Goal: Task Accomplishment & Management: Manage account settings

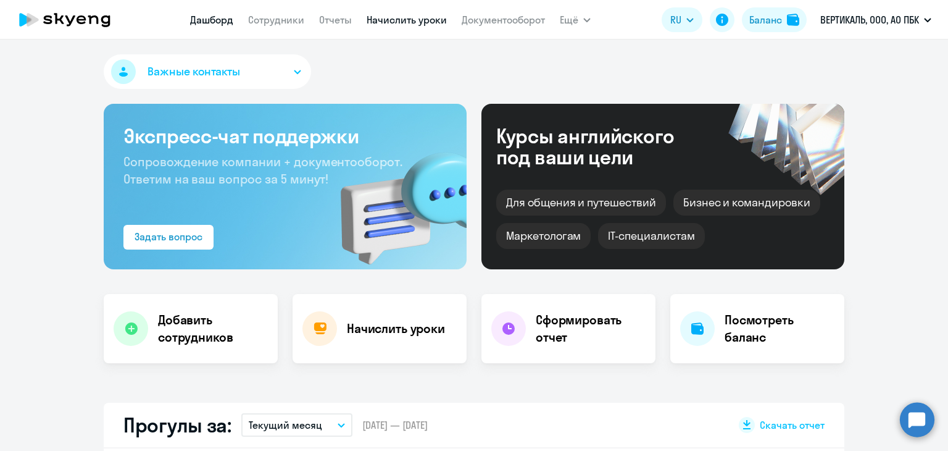
click at [427, 20] on link "Начислить уроки" at bounding box center [407, 20] width 80 height 12
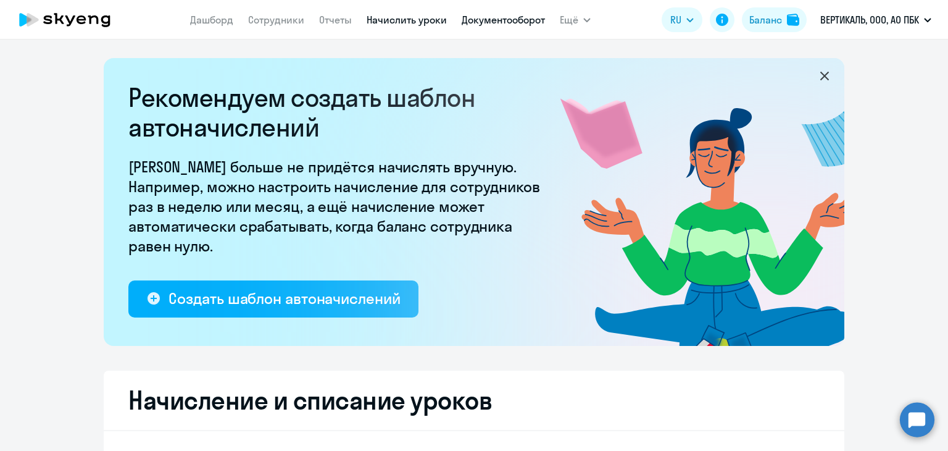
select select "10"
click at [503, 18] on link "Документооборот" at bounding box center [503, 20] width 83 height 12
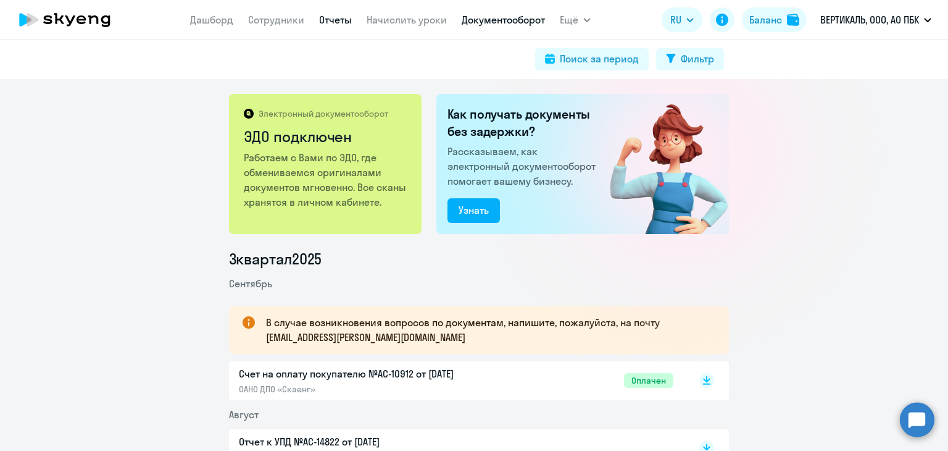
click at [332, 17] on link "Отчеты" at bounding box center [335, 20] width 33 height 12
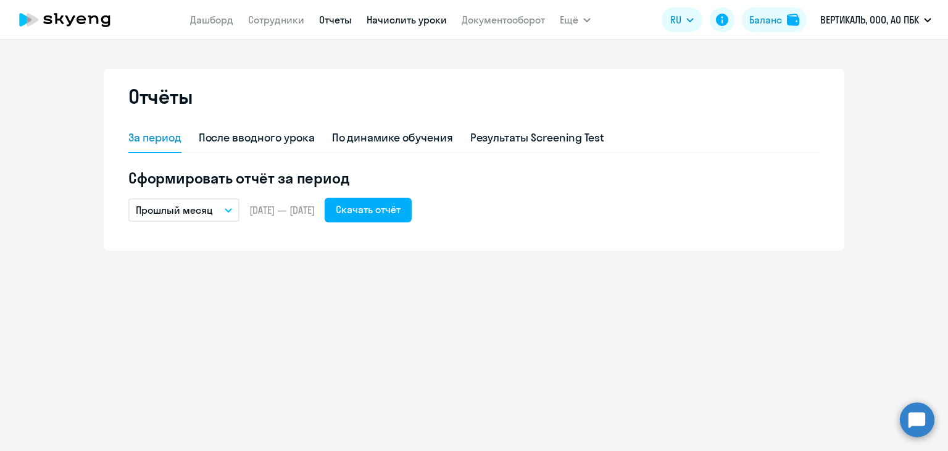
click at [401, 18] on link "Начислить уроки" at bounding box center [407, 20] width 80 height 12
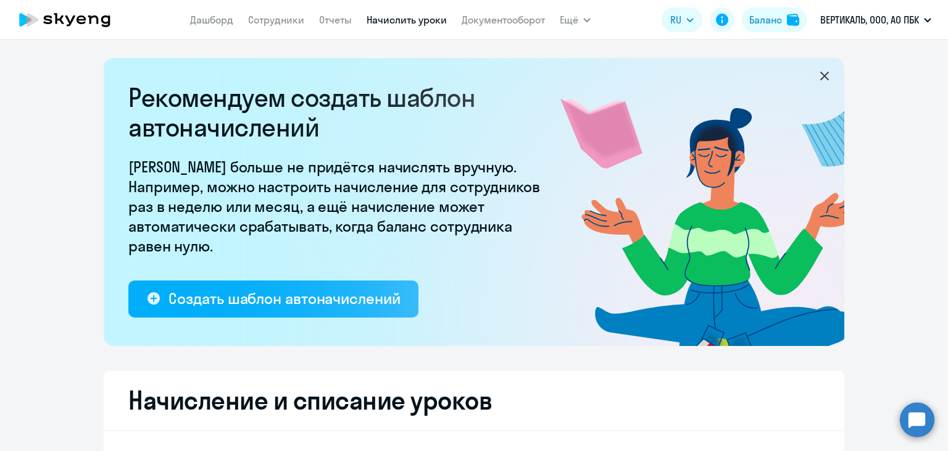
select select "10"
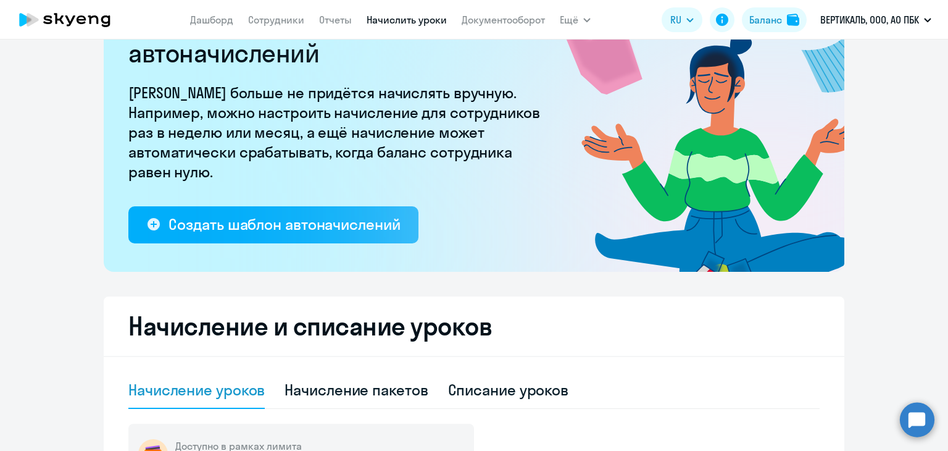
scroll to position [185, 0]
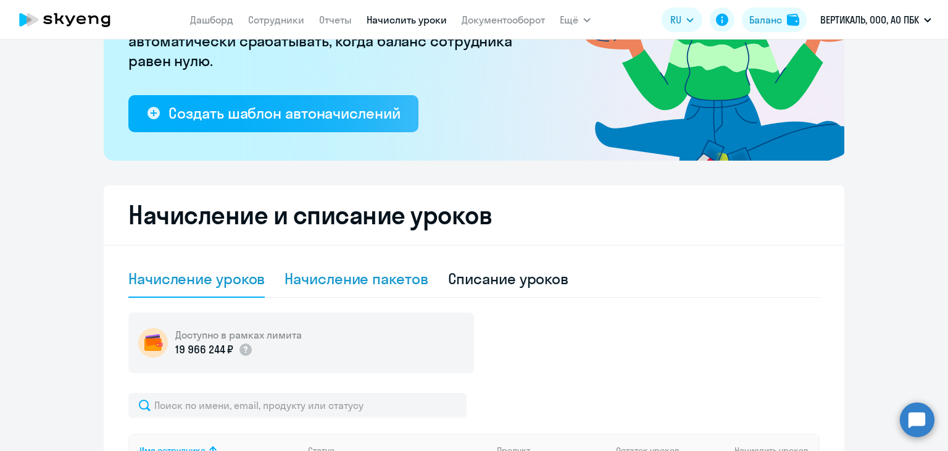
click at [352, 279] on div "Начисление пакетов" at bounding box center [356, 279] width 143 height 20
select select "10"
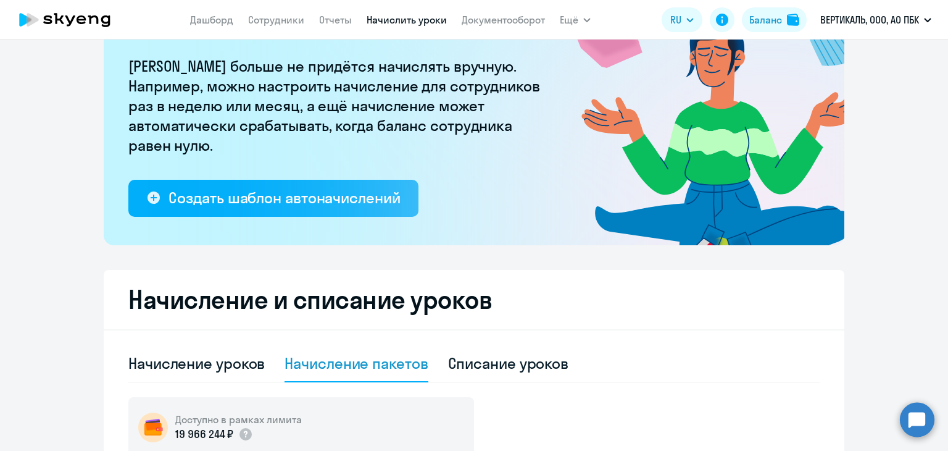
scroll to position [0, 0]
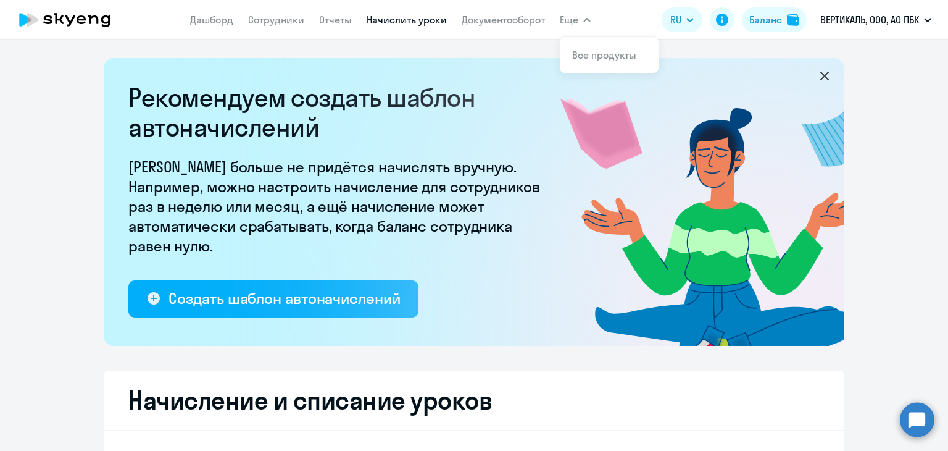
click at [578, 15] on button "Ещё" at bounding box center [575, 19] width 31 height 25
click at [264, 15] on link "Сотрудники" at bounding box center [276, 20] width 56 height 12
select select "30"
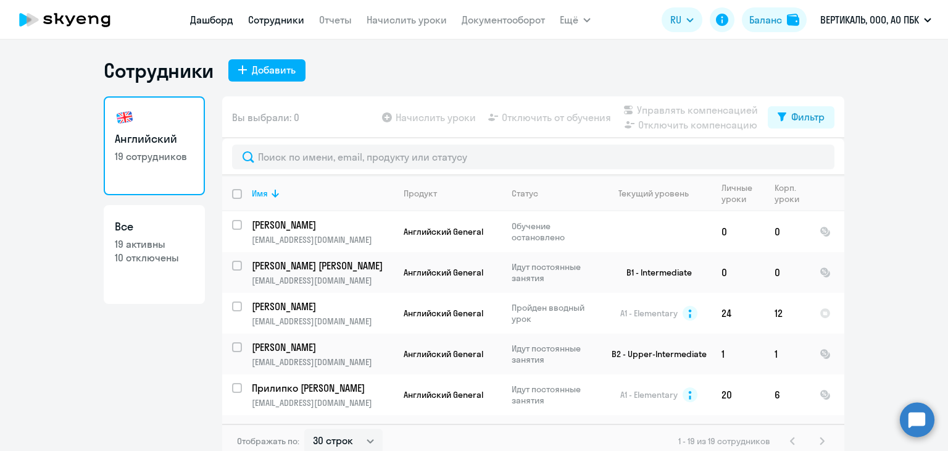
click at [227, 25] on link "Дашборд" at bounding box center [211, 20] width 43 height 12
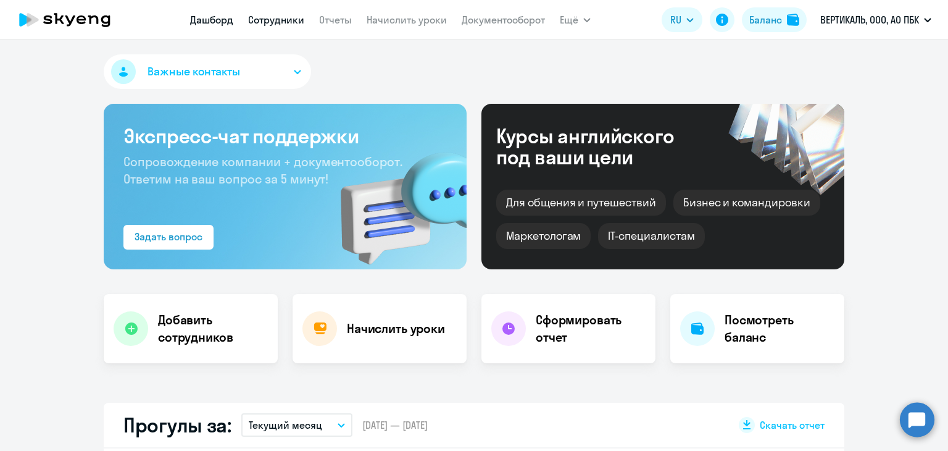
click at [291, 14] on link "Сотрудники" at bounding box center [276, 20] width 56 height 12
select select "30"
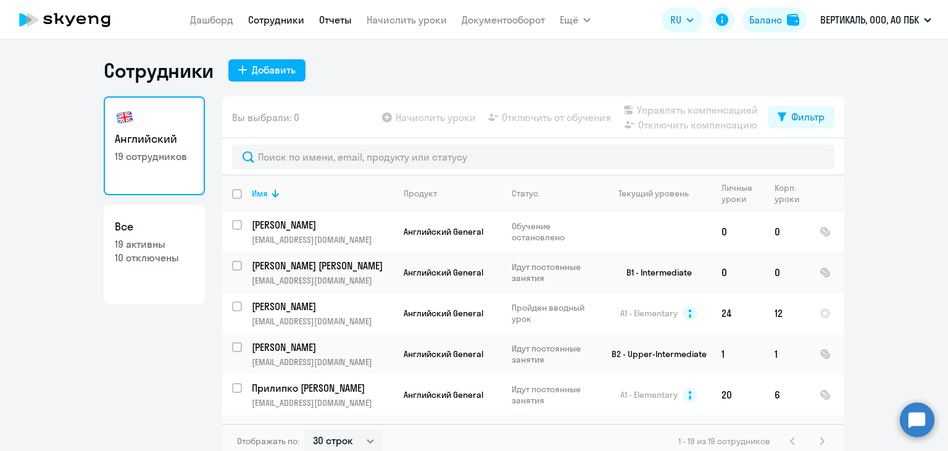
click at [336, 20] on link "Отчеты" at bounding box center [335, 20] width 33 height 12
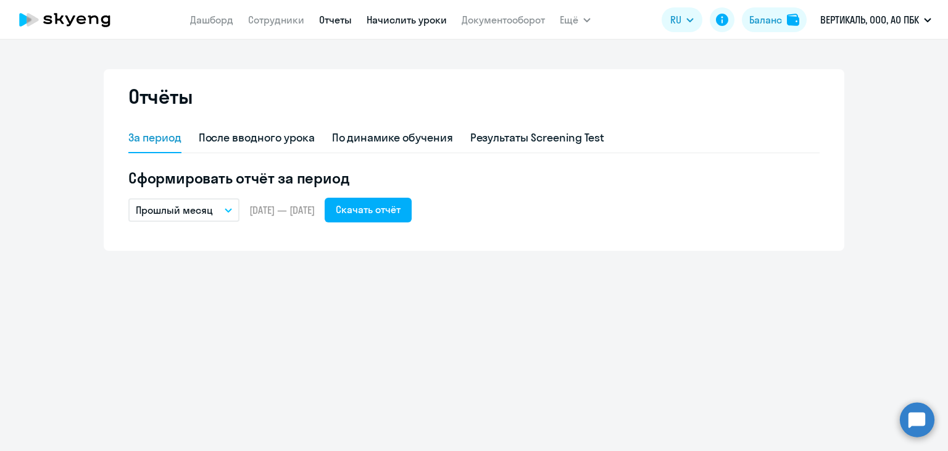
click at [383, 18] on link "Начислить уроки" at bounding box center [407, 20] width 80 height 12
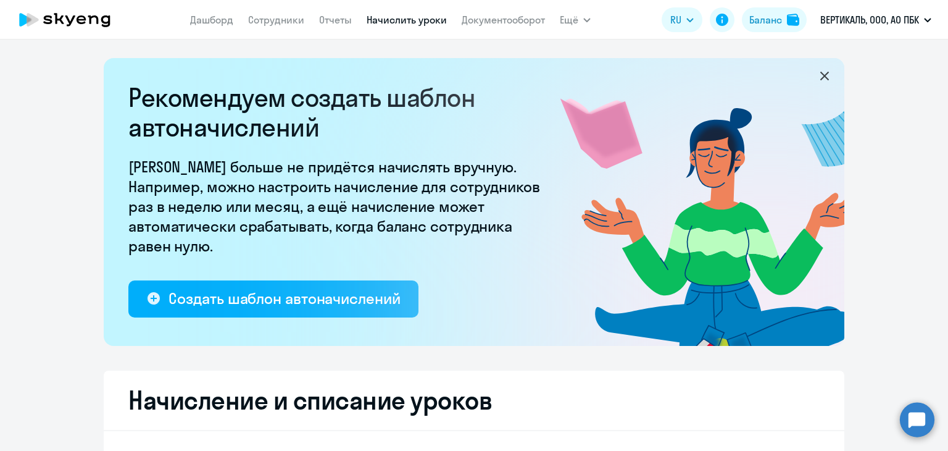
select select "10"
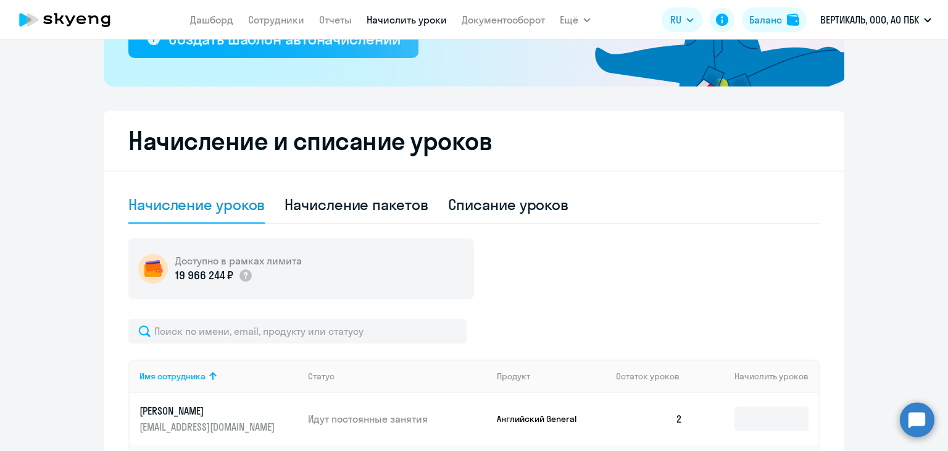
scroll to position [309, 0]
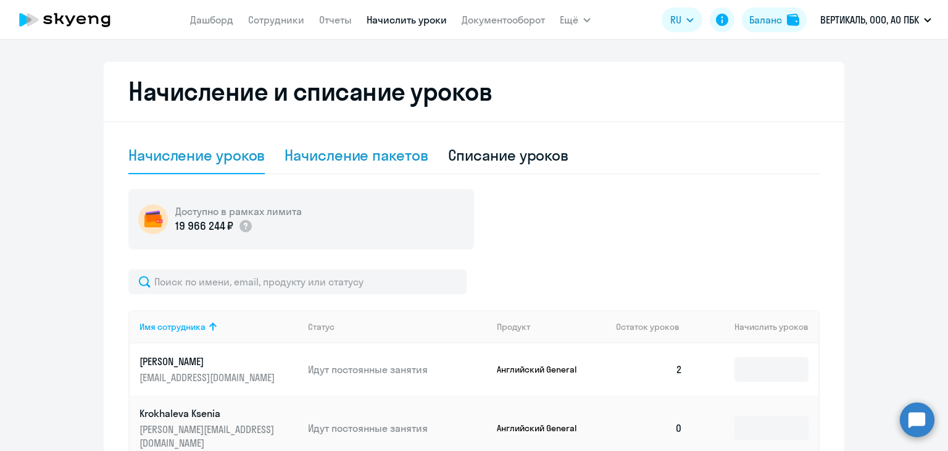
click at [345, 149] on div "Начисление пакетов" at bounding box center [356, 155] width 143 height 20
select select "10"
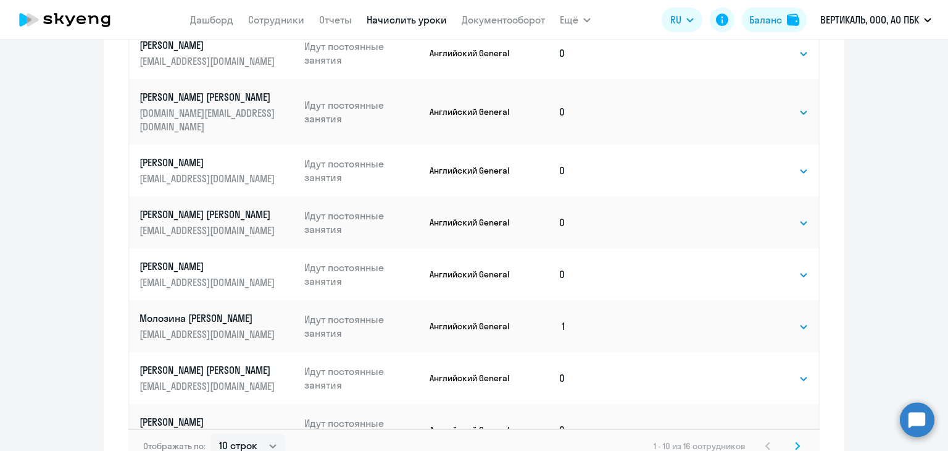
scroll to position [835, 0]
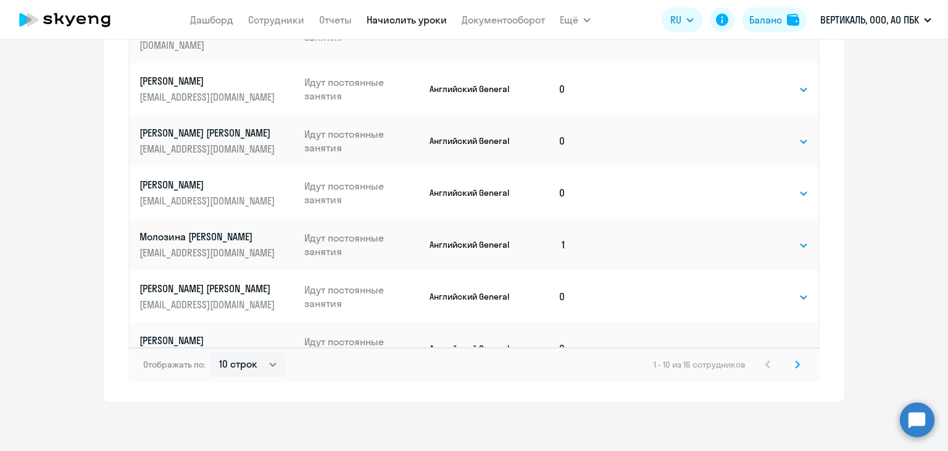
click at [791, 368] on svg-icon at bounding box center [797, 364] width 15 height 15
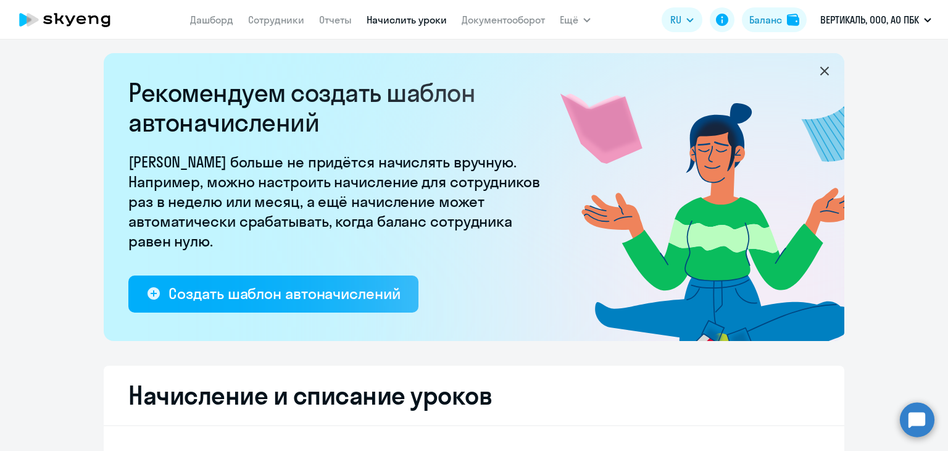
scroll to position [0, 0]
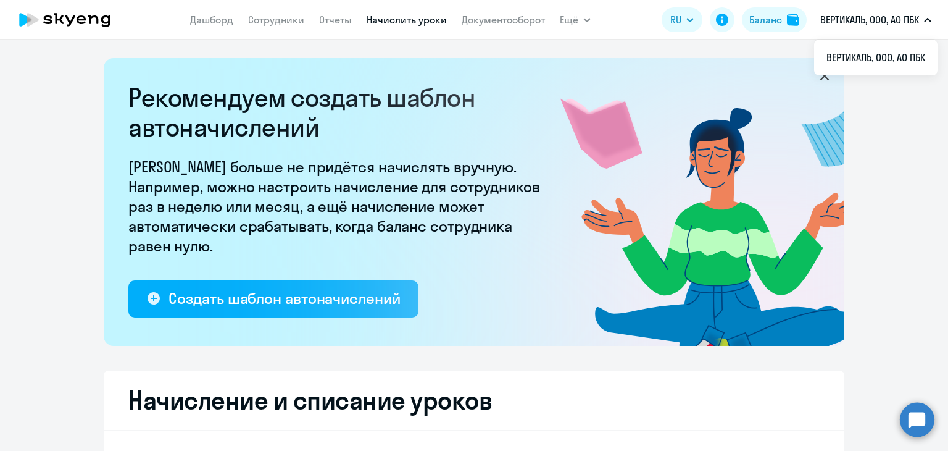
click at [914, 15] on p "ВЕРТИКАЛЬ, ООО, АО ПБК" at bounding box center [869, 19] width 99 height 15
